Goal: Information Seeking & Learning: Check status

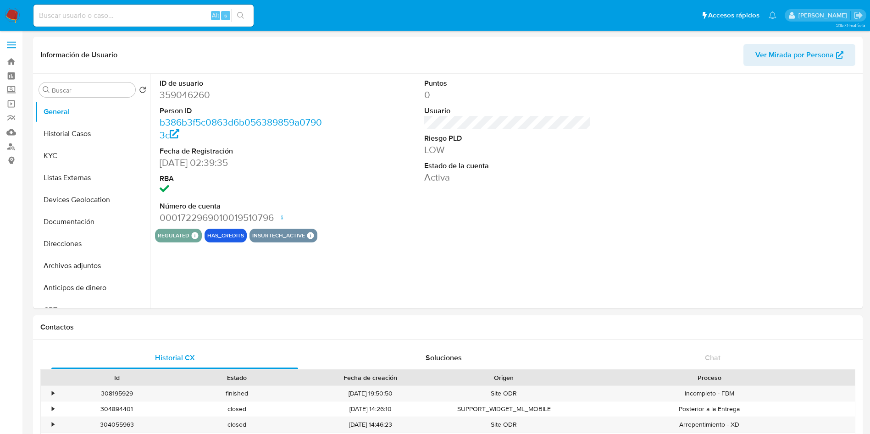
select select "10"
click at [114, 14] on input at bounding box center [143, 16] width 220 height 12
paste input "137343033"
type input "137343033"
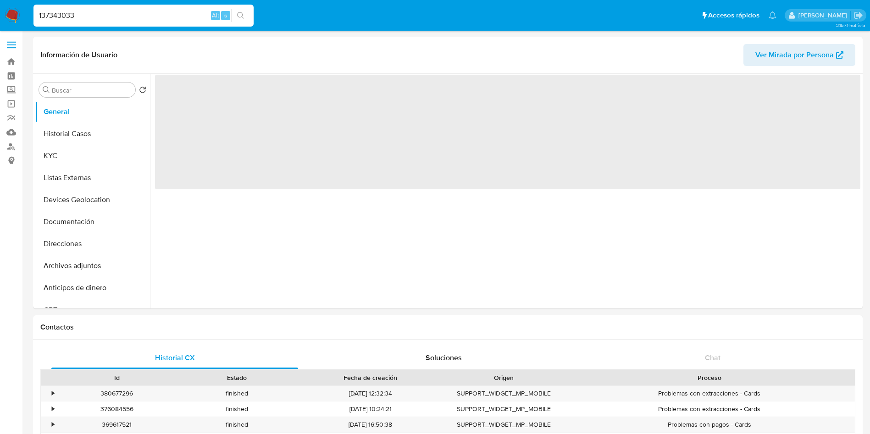
select select "10"
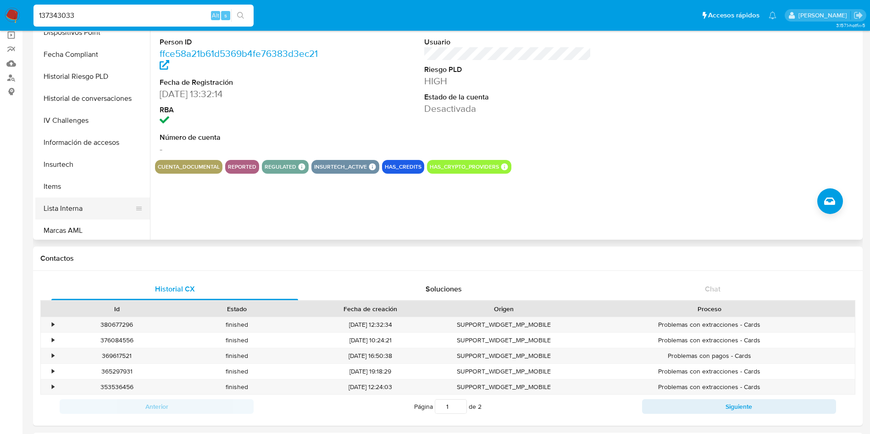
scroll to position [250, 0]
click at [93, 159] on button "Historial de conversaciones" at bounding box center [88, 167] width 107 height 22
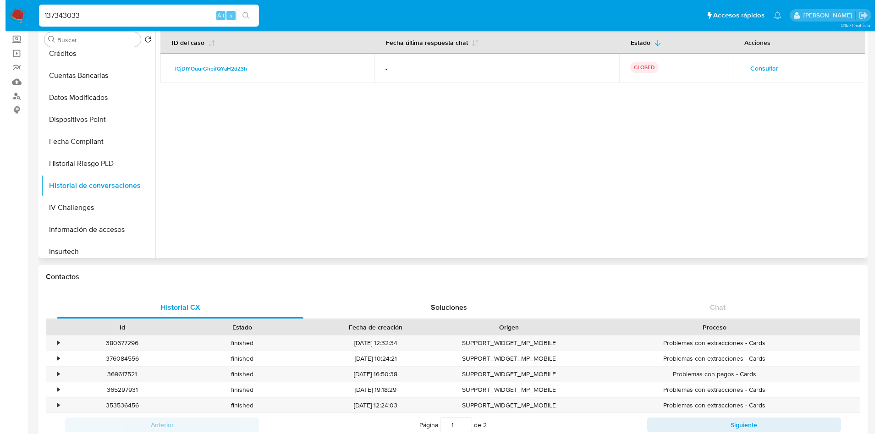
scroll to position [0, 0]
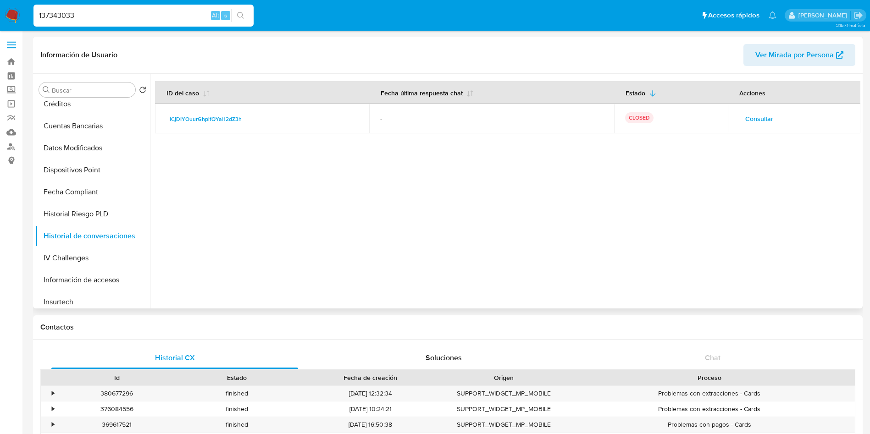
click at [580, 116] on span "Consultar" at bounding box center [759, 118] width 28 height 13
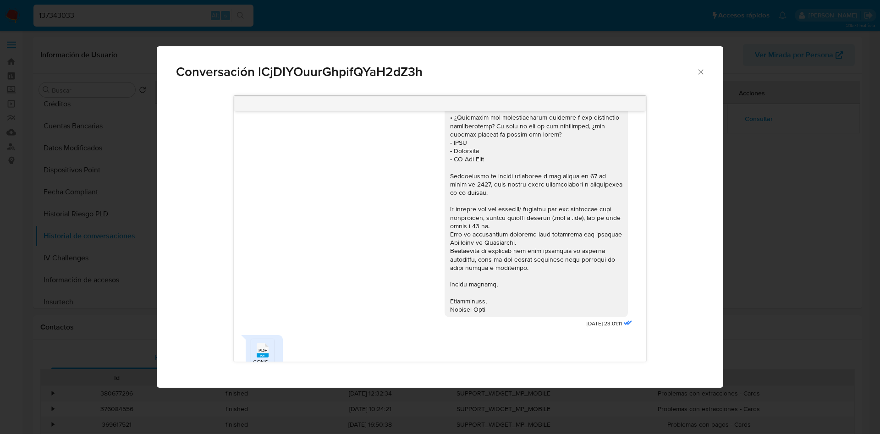
scroll to position [206, 0]
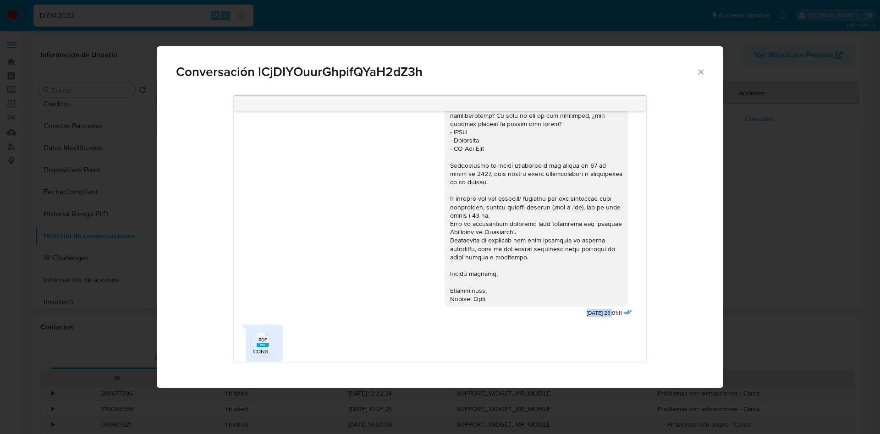
drag, startPoint x: 561, startPoint y: 314, endPoint x: 593, endPoint y: 311, distance: 31.8
click at [580, 289] on div "[DATE] 23:01:11" at bounding box center [540, 114] width 190 height 410
copy span "[DATE]"
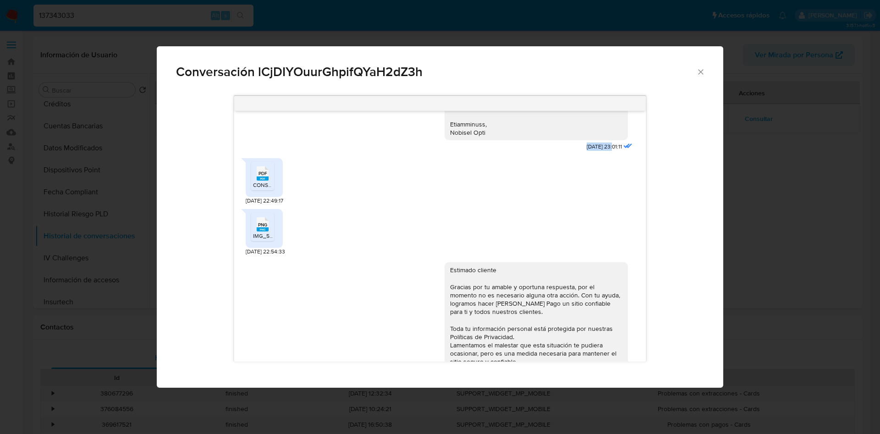
scroll to position [393, 0]
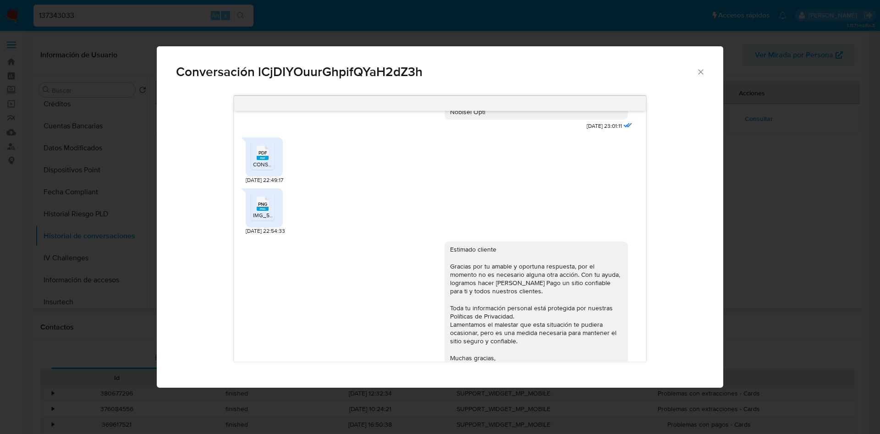
click at [260, 161] on span "CONSTANCIASAT112022.pdf" at bounding box center [288, 164] width 70 height 8
click at [261, 205] on span "PNG" at bounding box center [262, 204] width 9 height 6
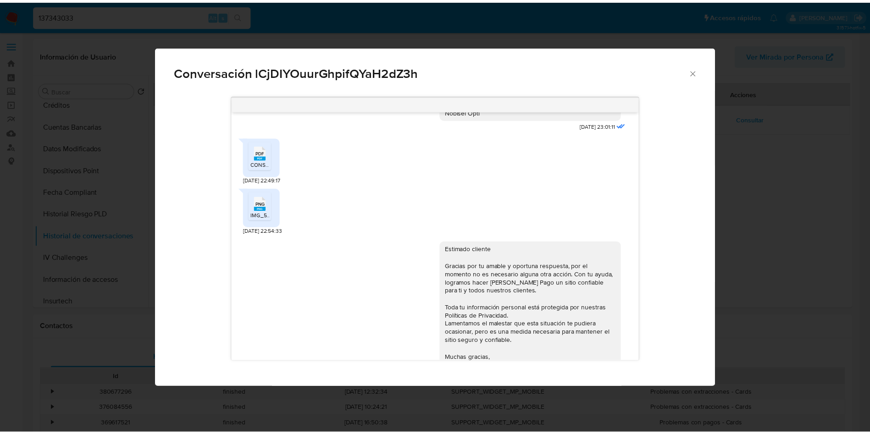
scroll to position [440, 0]
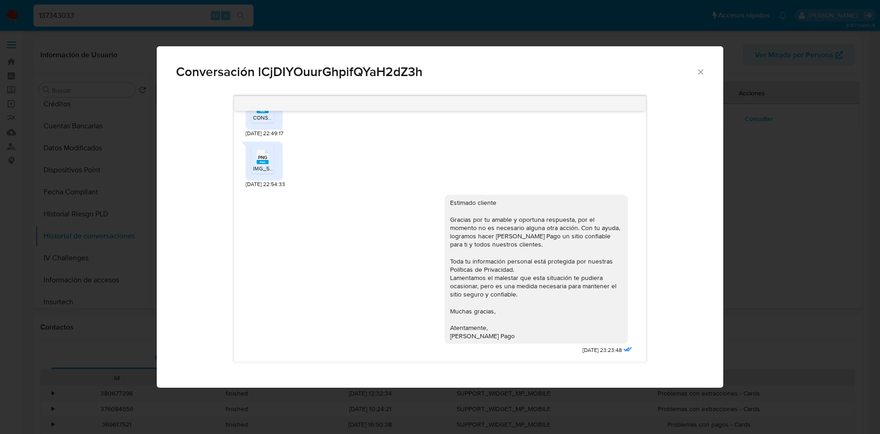
click at [580, 68] on icon "Cerrar" at bounding box center [700, 71] width 9 height 9
